Goal: Task Accomplishment & Management: Complete application form

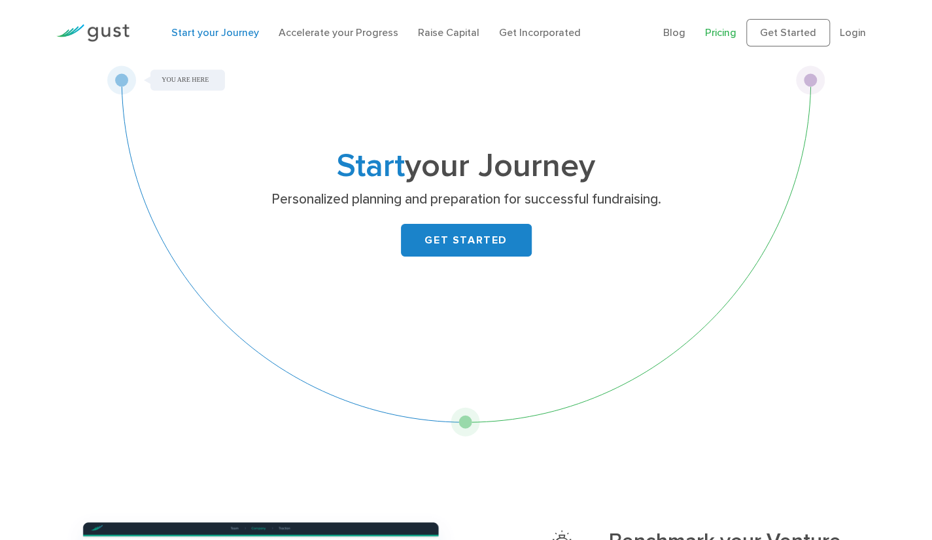
click at [736, 32] on link "Pricing" at bounding box center [720, 32] width 31 height 12
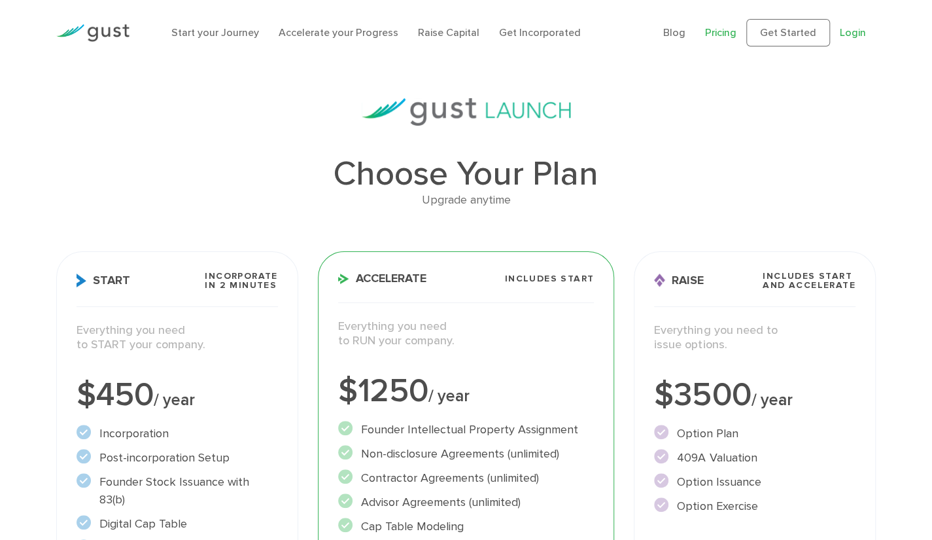
click at [854, 31] on link "Login" at bounding box center [853, 32] width 26 height 12
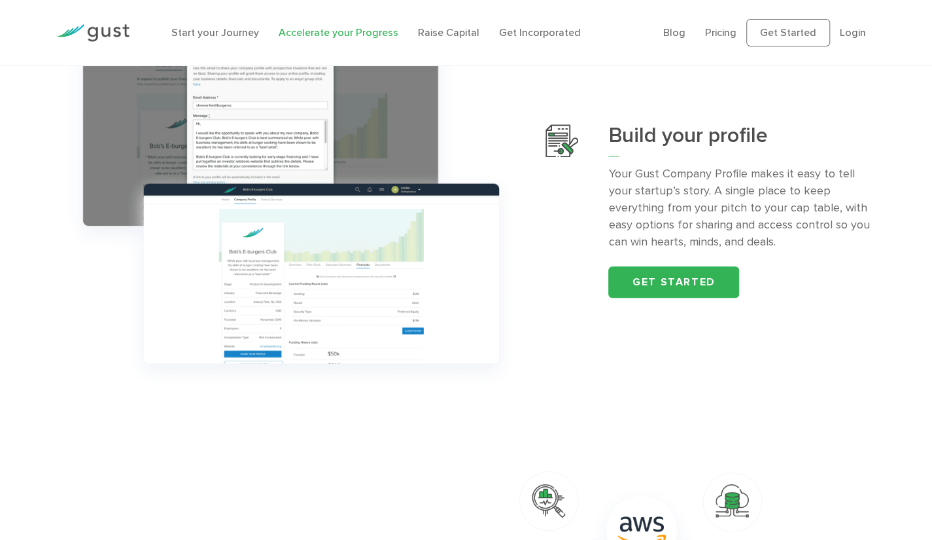
scroll to position [481, 0]
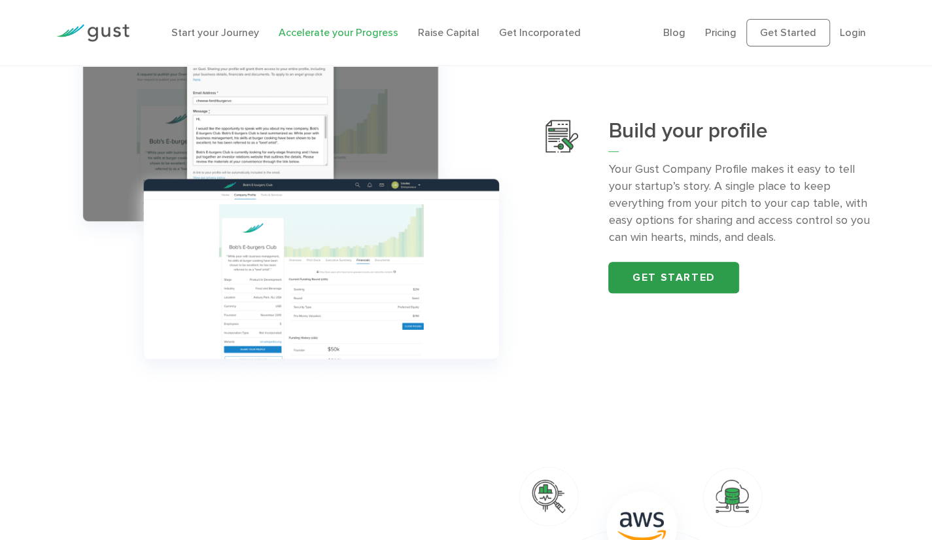
click at [688, 278] on link "Get started" at bounding box center [673, 277] width 131 height 31
